Goal: Information Seeking & Learning: Learn about a topic

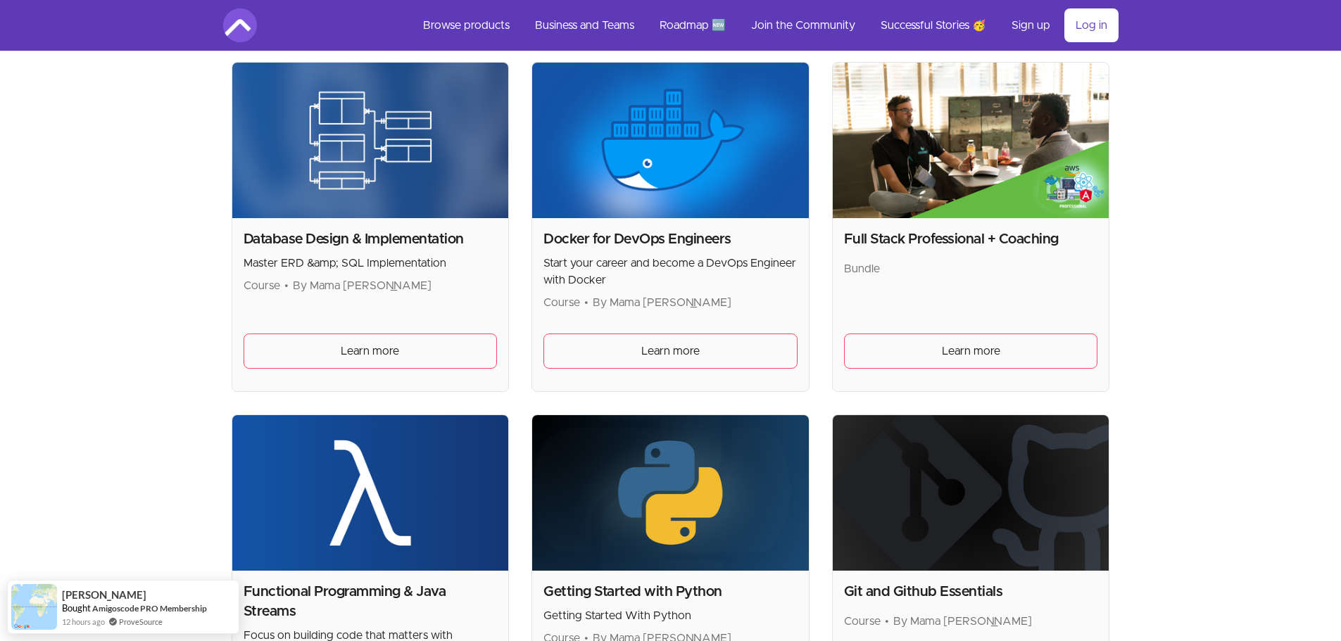
scroll to position [493, 0]
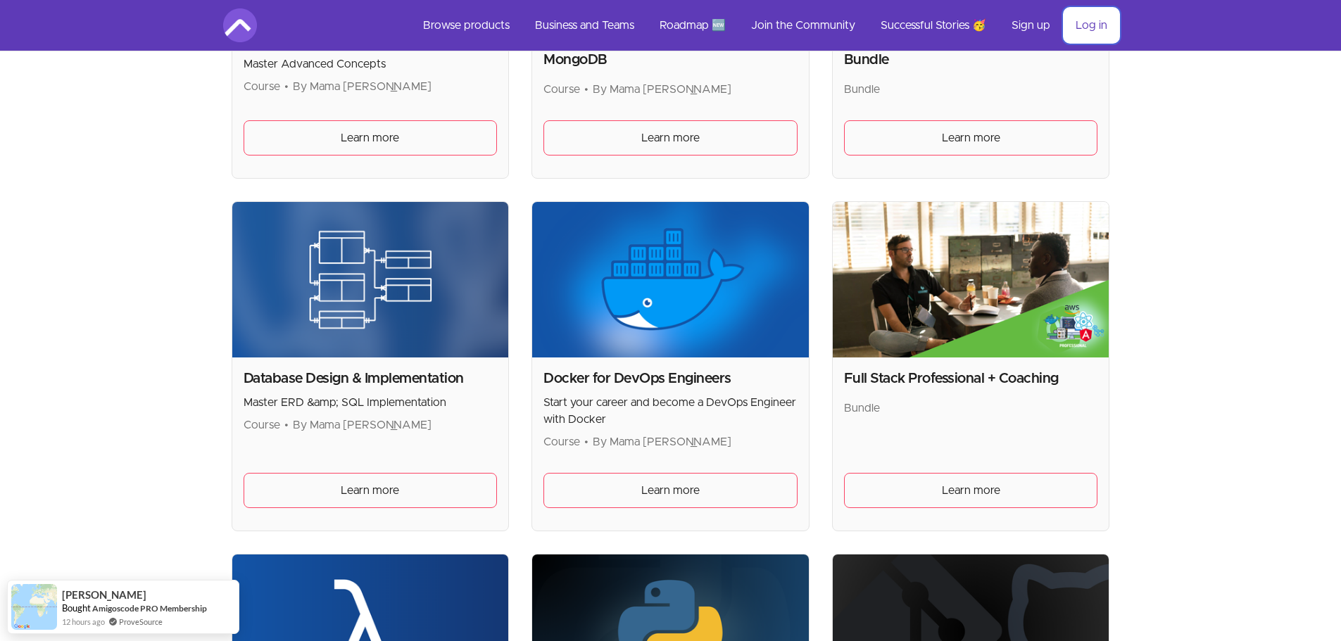
click at [1089, 32] on link "Log in" at bounding box center [1091, 25] width 54 height 34
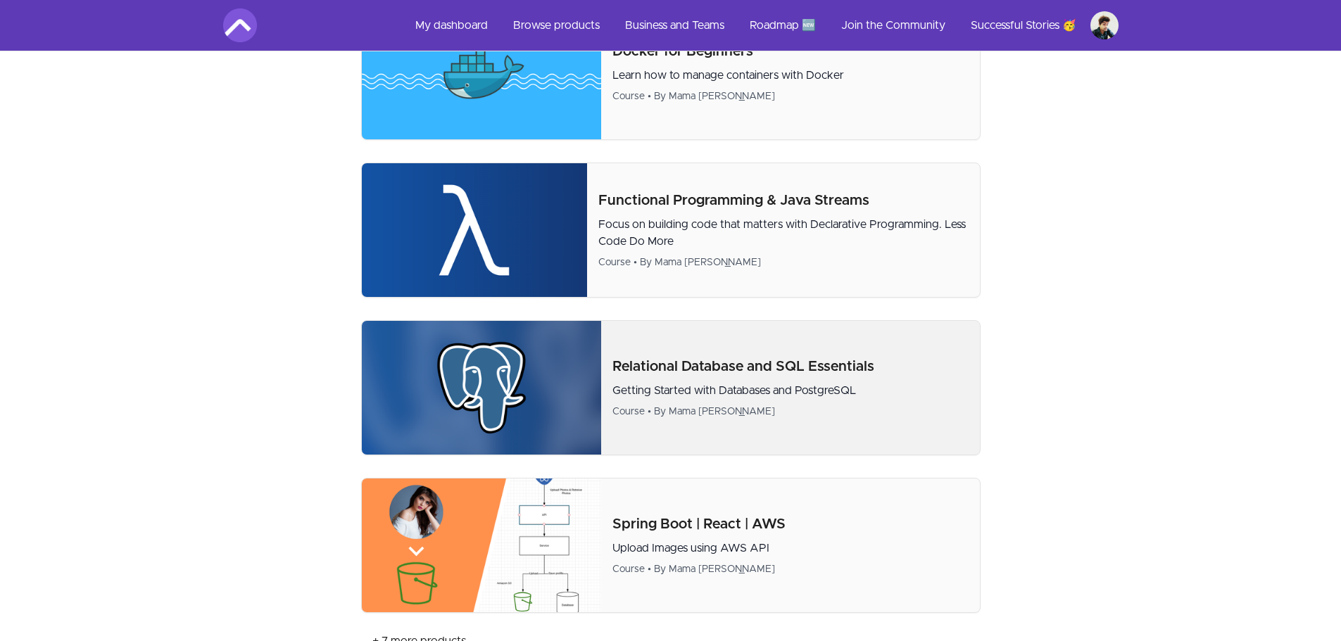
scroll to position [626, 0]
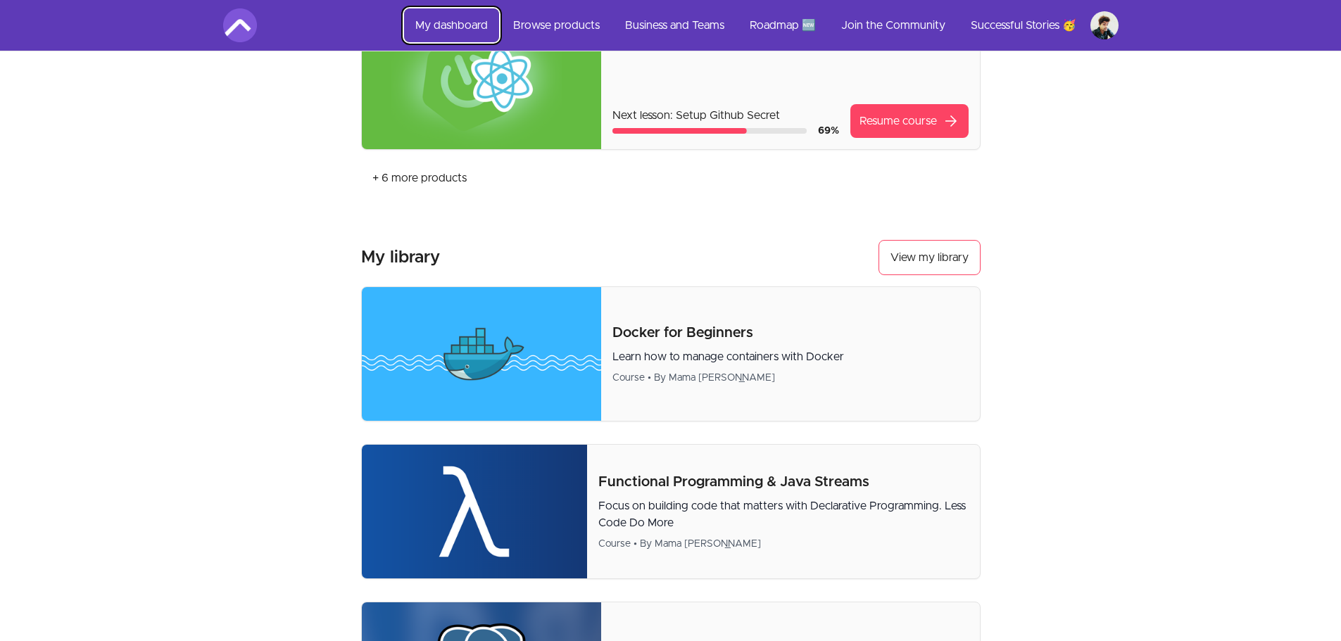
click at [435, 19] on link "My dashboard" at bounding box center [451, 25] width 95 height 34
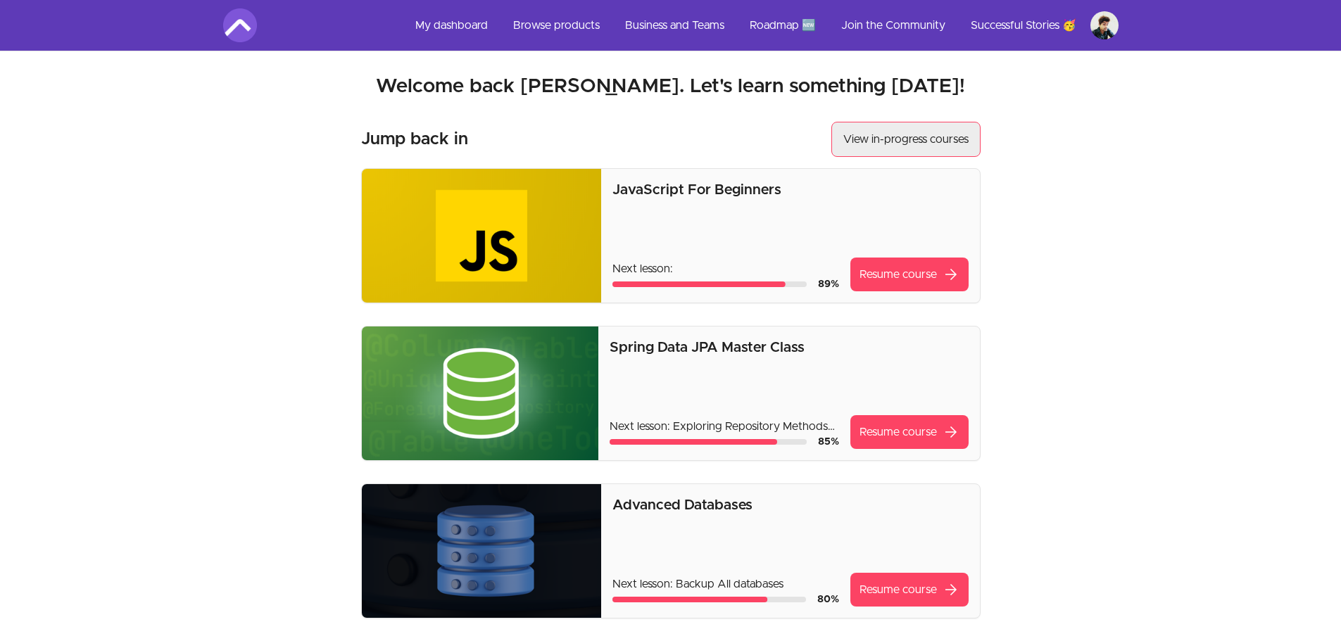
click at [908, 137] on link "View in-progress courses" at bounding box center [905, 139] width 149 height 35
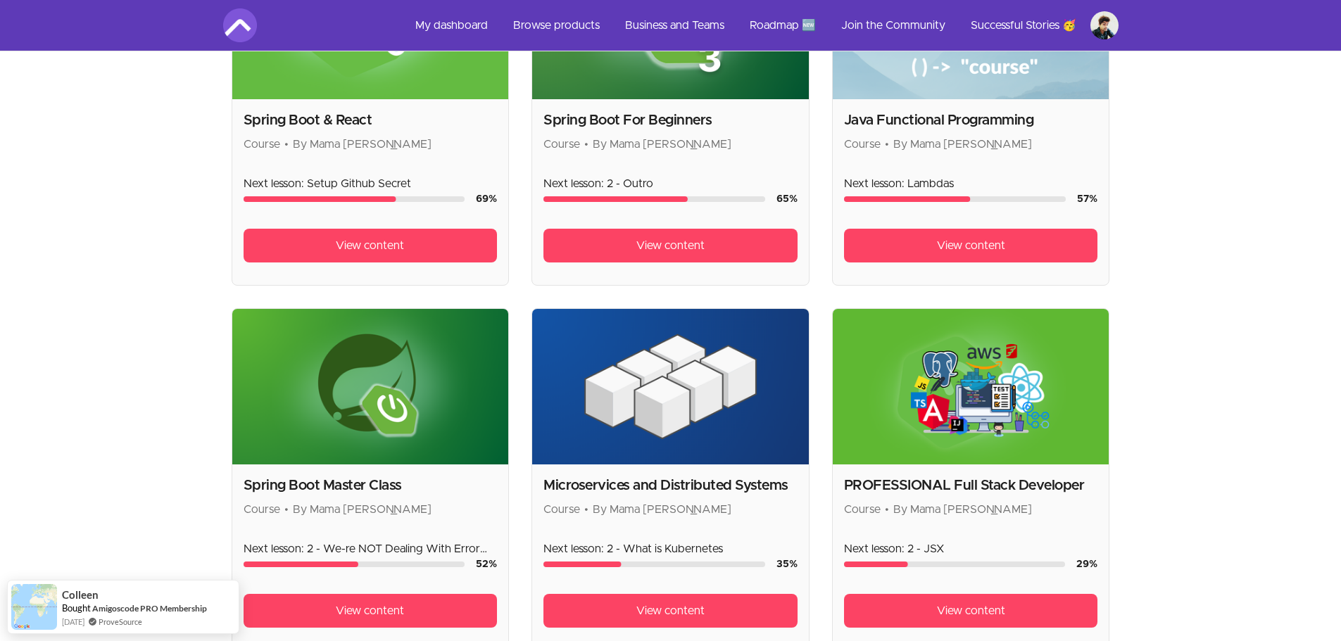
scroll to position [845, 0]
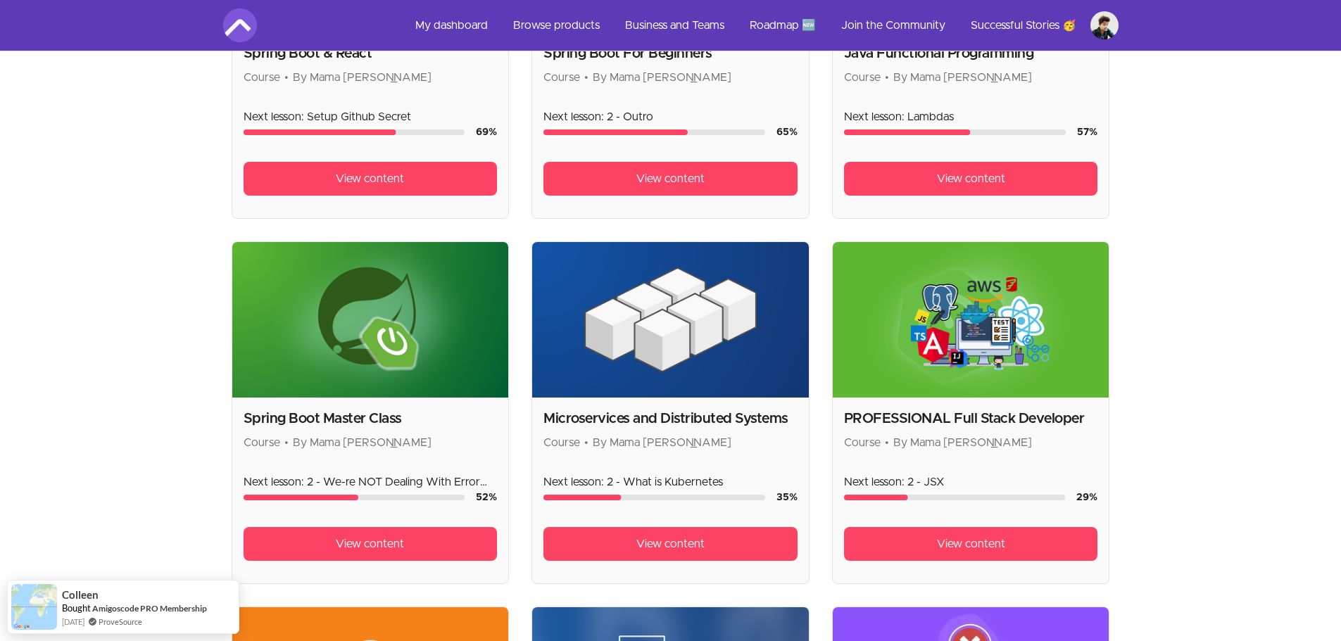
click at [652, 334] on img at bounding box center [670, 320] width 277 height 156
click at [705, 352] on img at bounding box center [670, 320] width 277 height 156
click at [698, 547] on span "View content" at bounding box center [670, 544] width 68 height 17
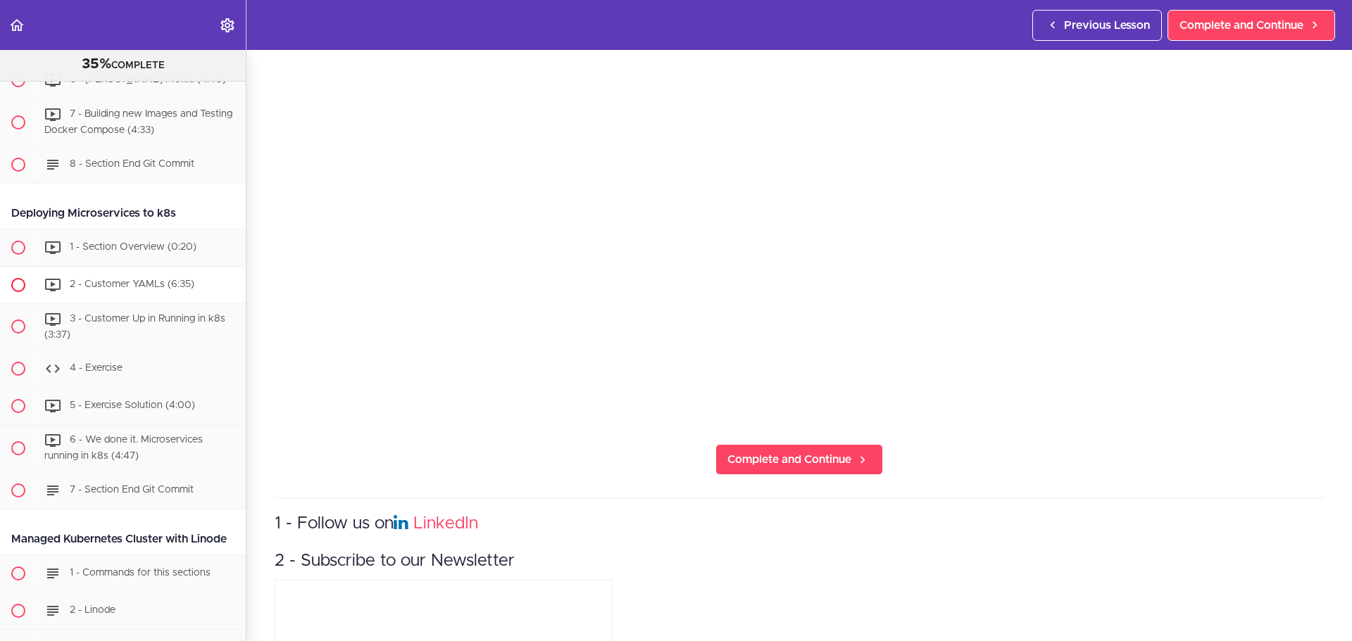
scroll to position [5602, 0]
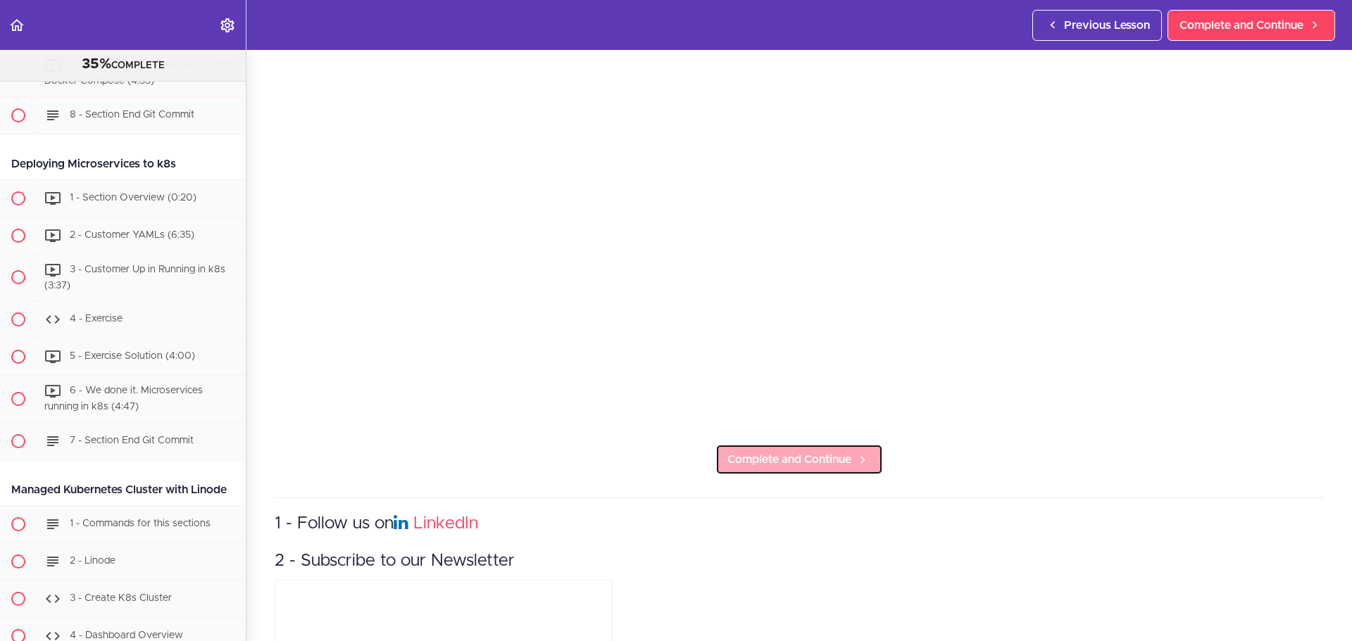
click at [802, 451] on span "Complete and Continue" at bounding box center [789, 459] width 124 height 17
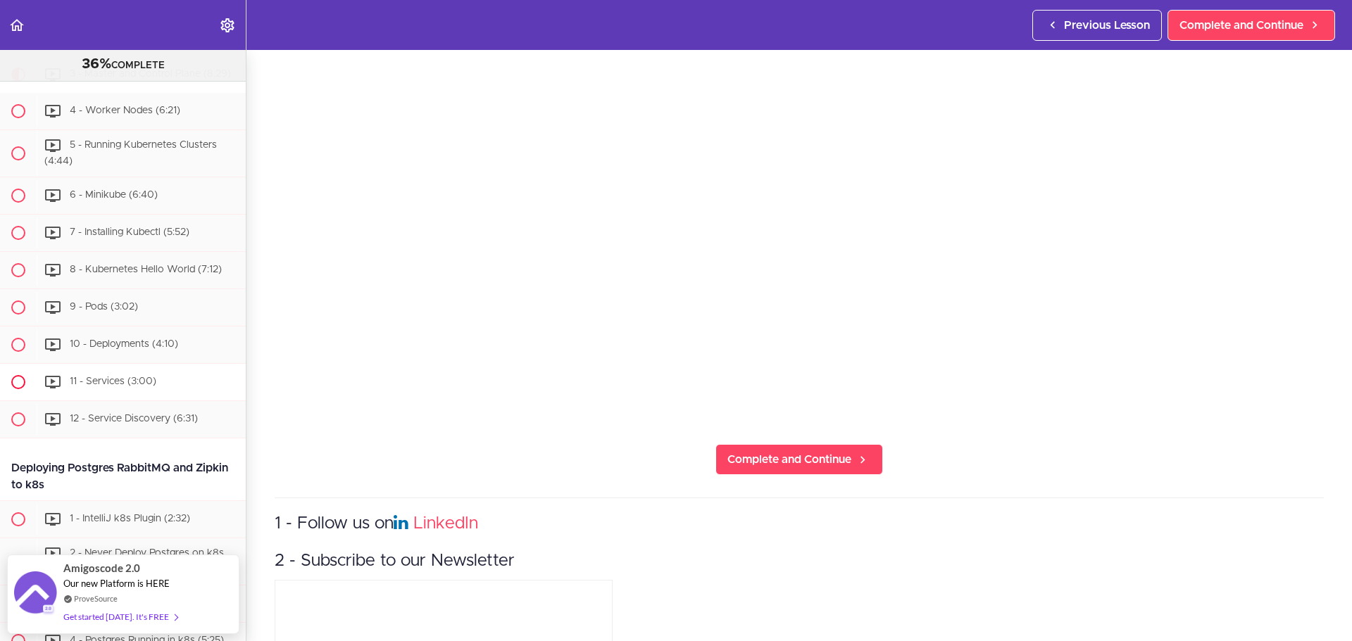
scroll to position [4566, 0]
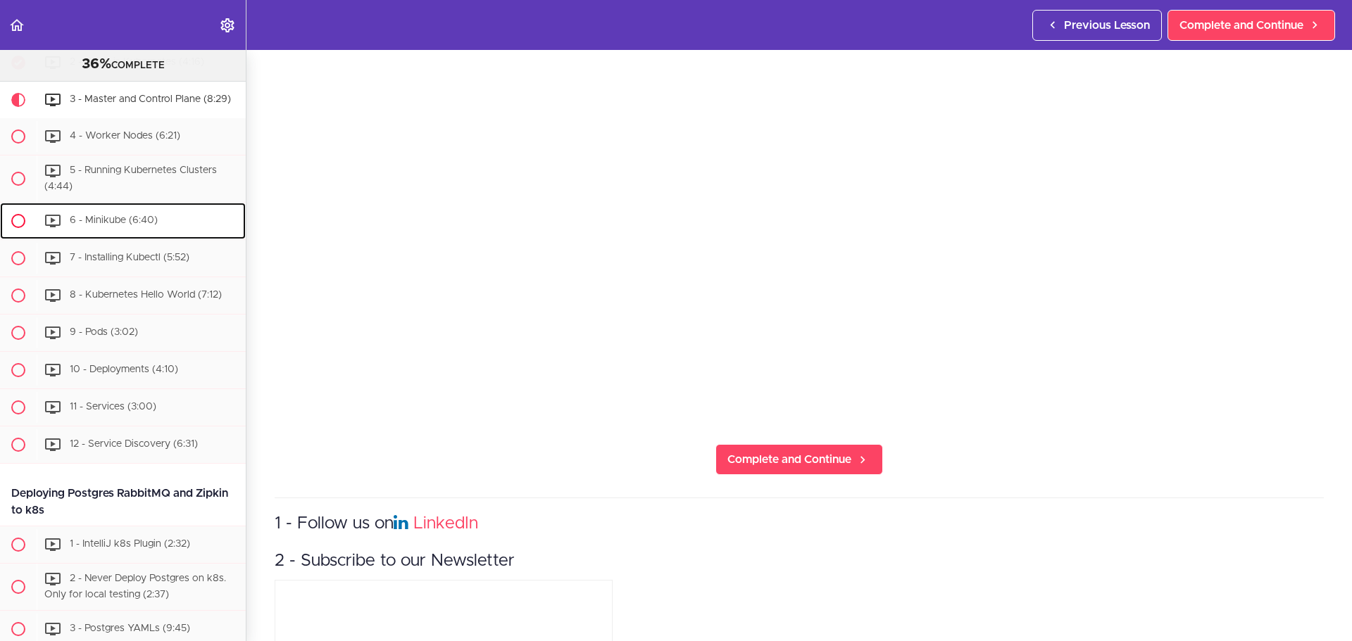
click at [130, 225] on span "6 - Minikube (6:40)" at bounding box center [114, 220] width 88 height 10
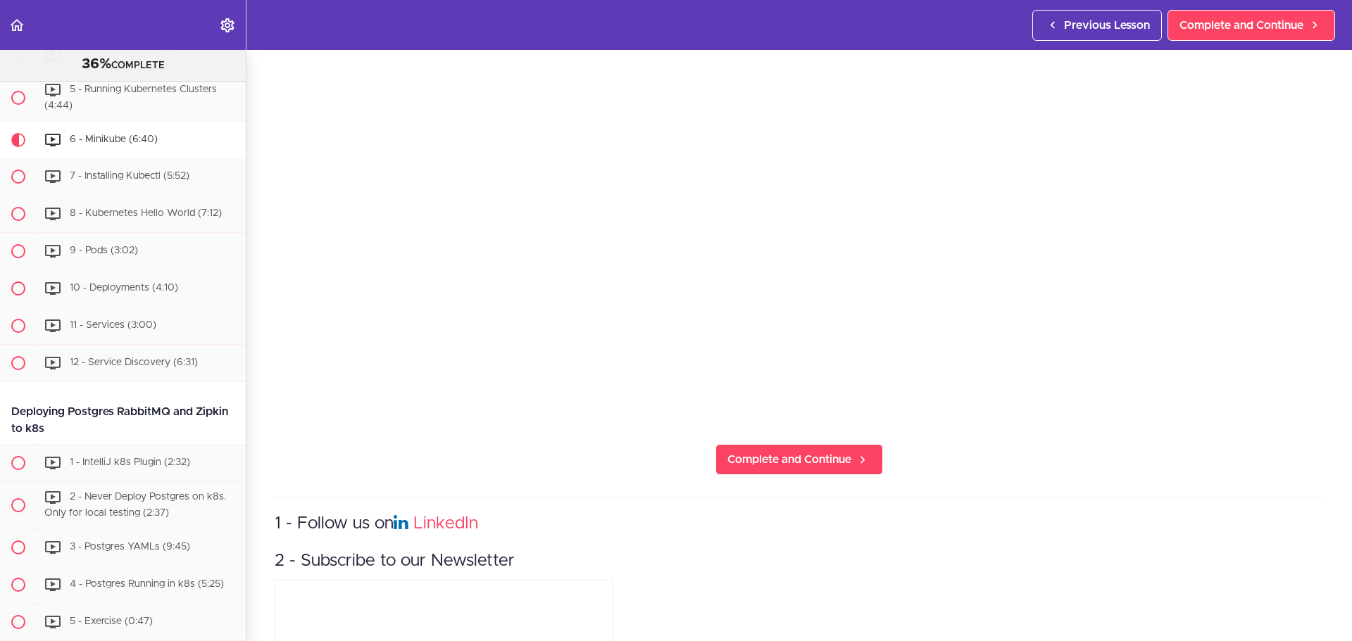
scroll to position [4627, 0]
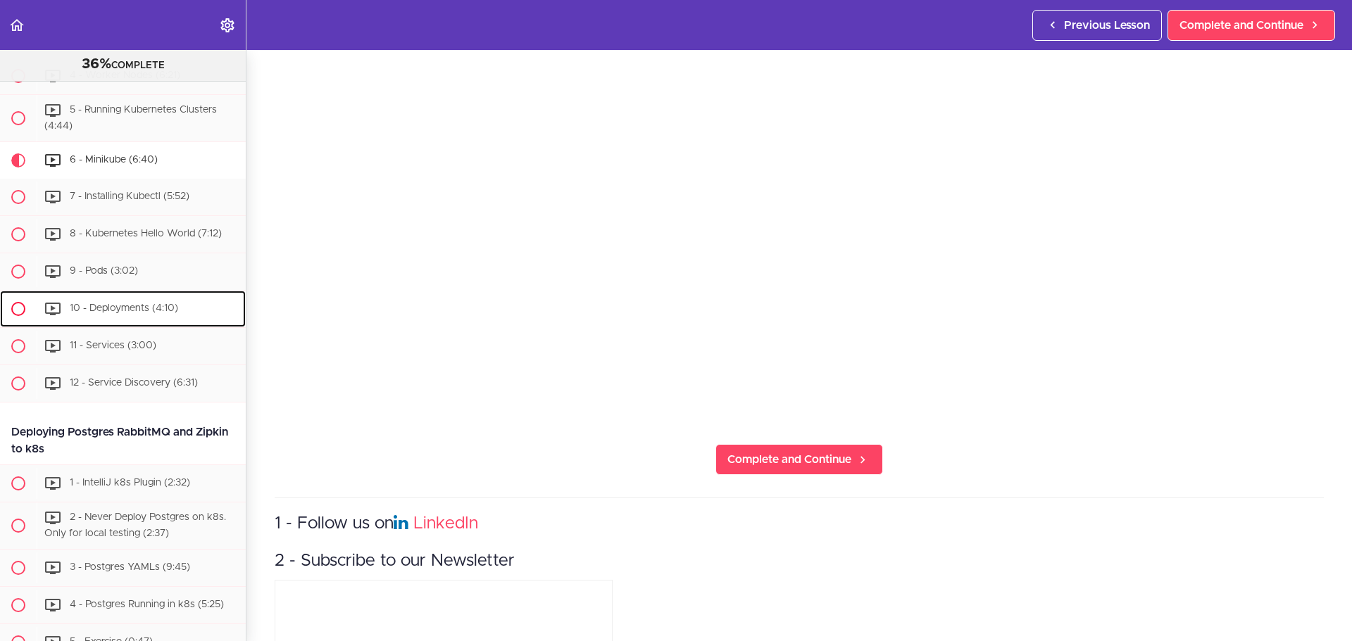
click at [140, 313] on span "10 - Deployments (4:10)" at bounding box center [124, 308] width 108 height 10
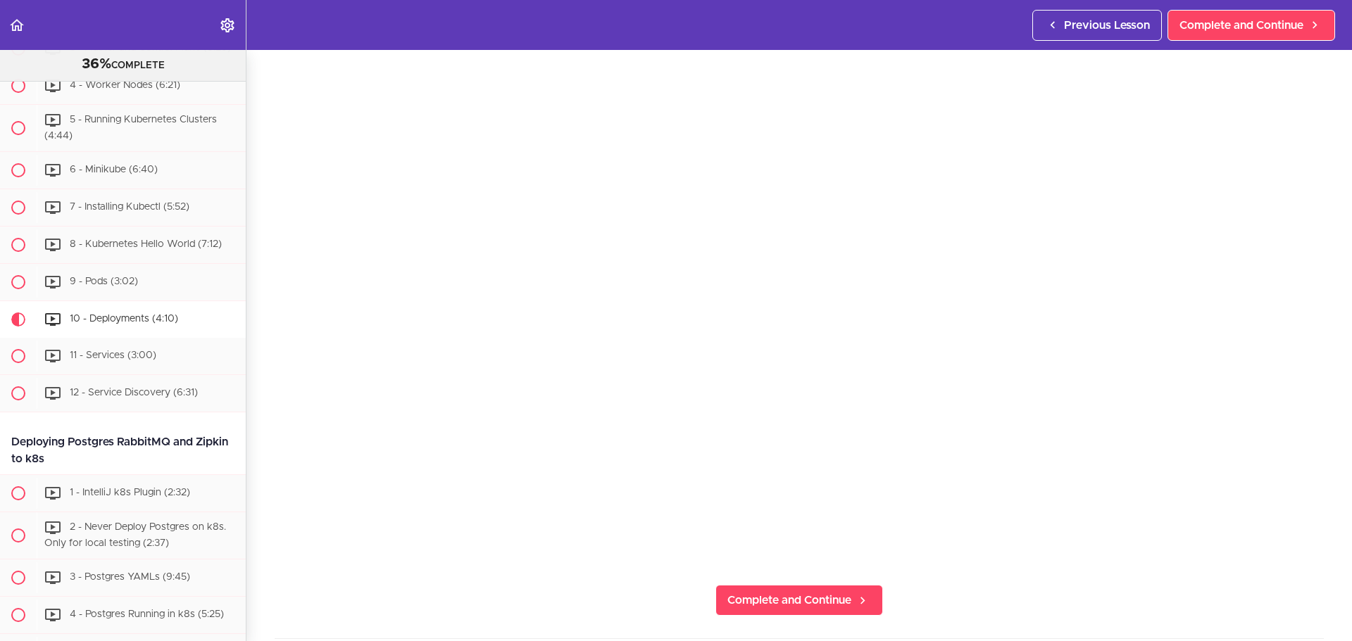
scroll to position [4635, 0]
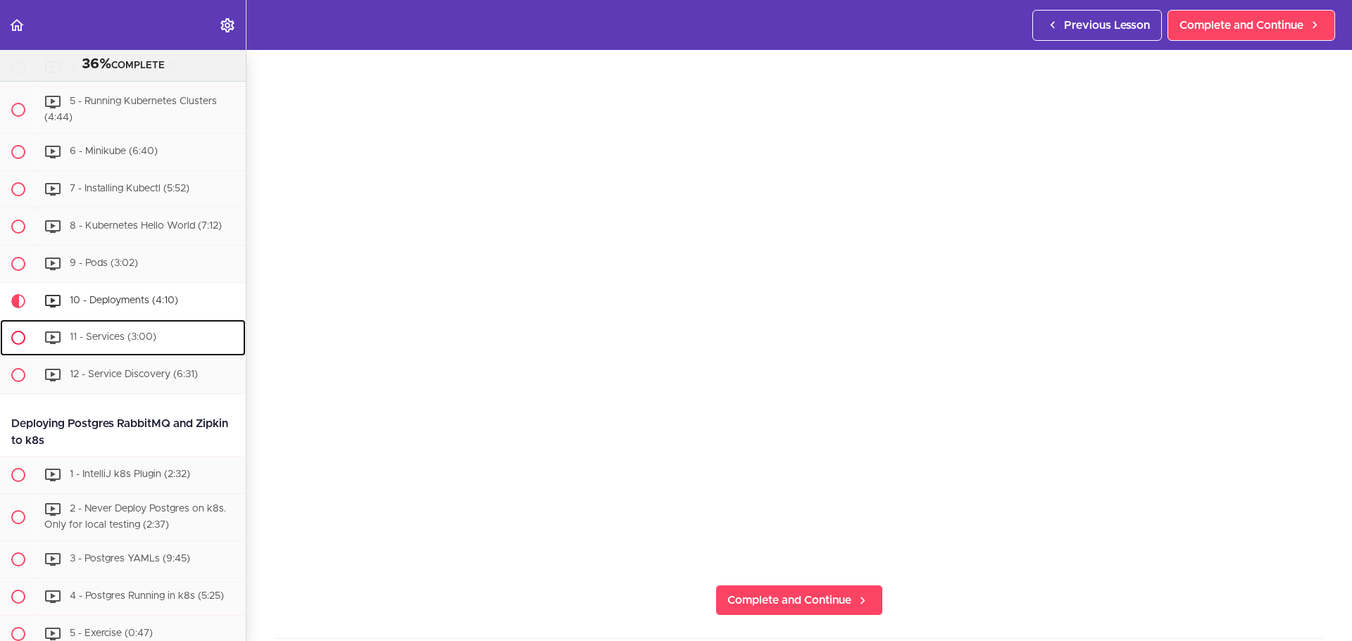
click at [133, 342] on span "11 - Services (3:00)" at bounding box center [113, 337] width 87 height 10
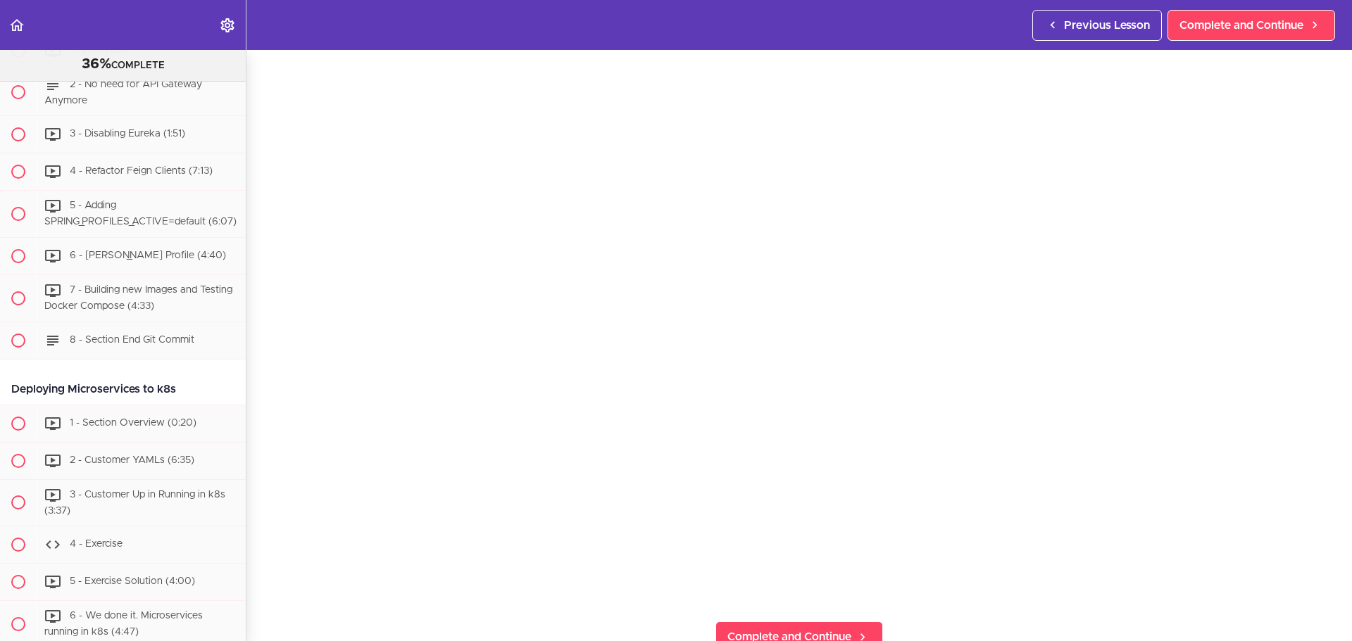
scroll to position [5447, 0]
